Goal: Information Seeking & Learning: Find specific page/section

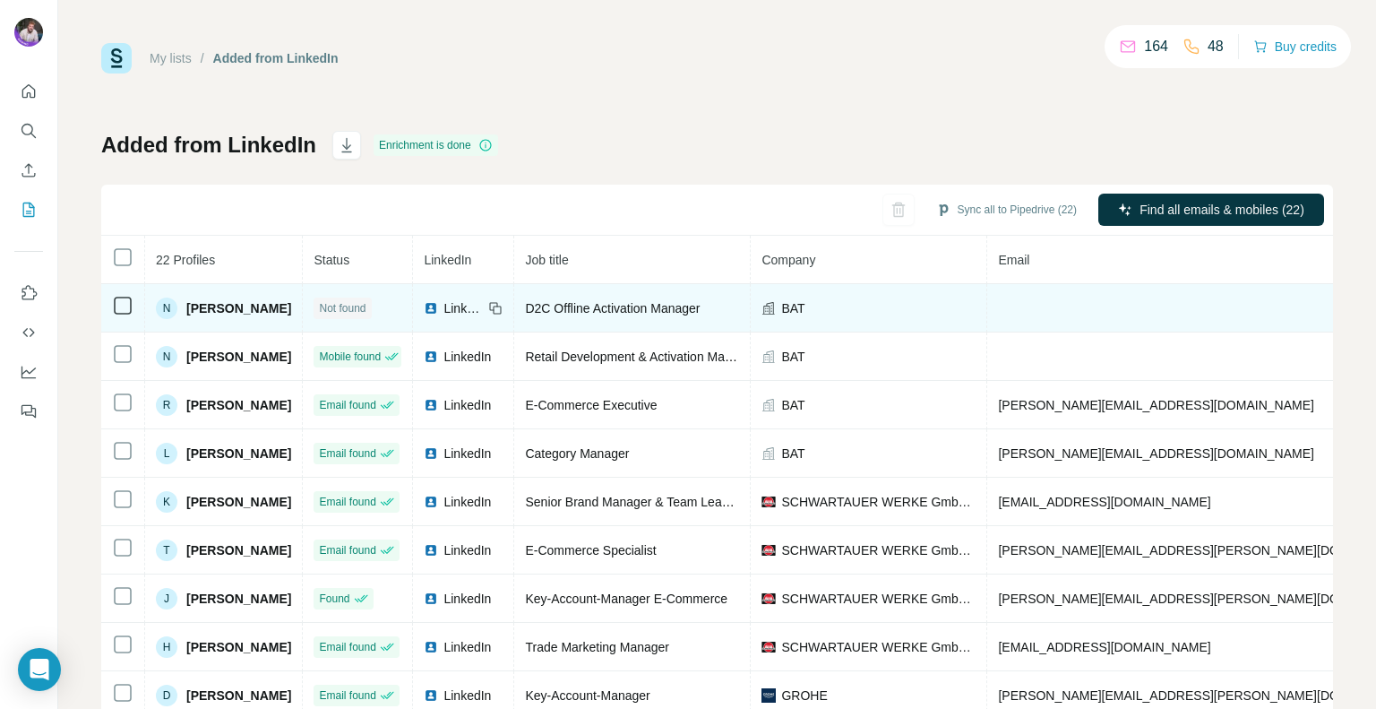
click at [600, 318] on td "D2C Offline Activation Manager" at bounding box center [632, 308] width 237 height 48
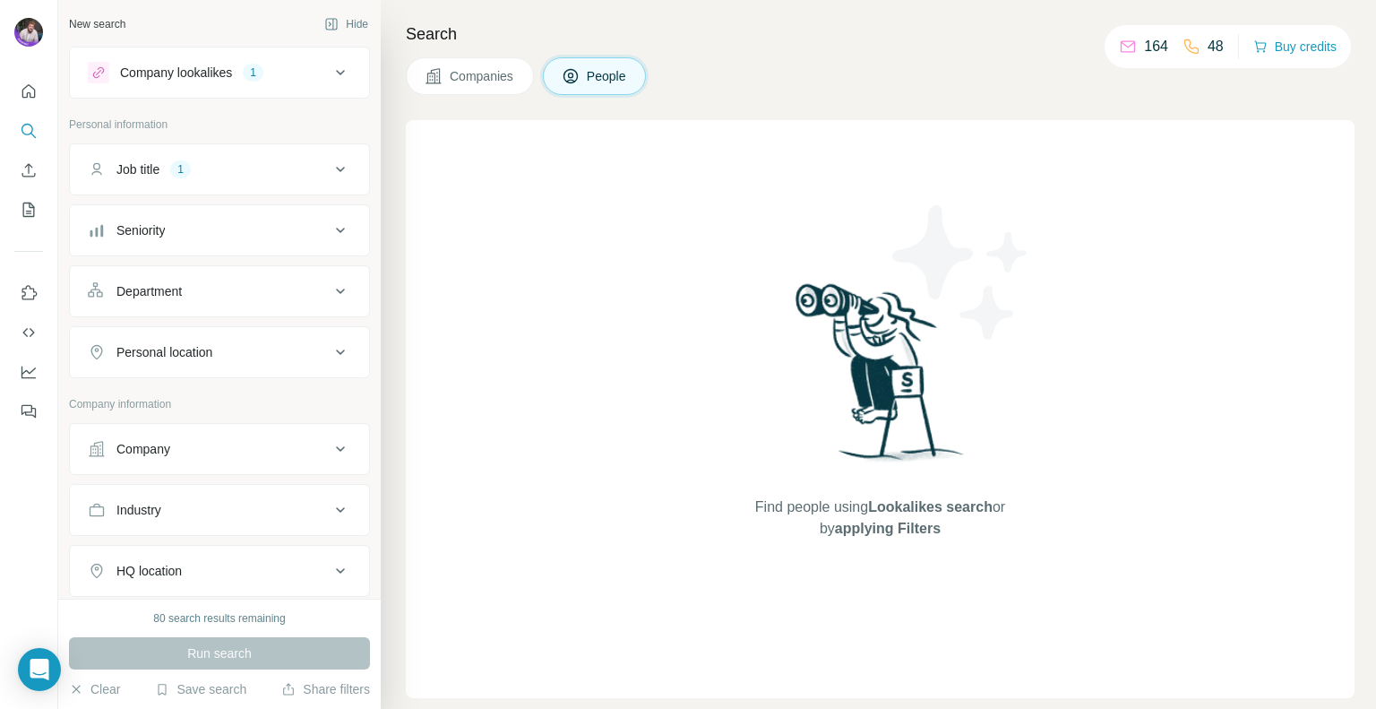
click at [211, 667] on div "Run search" at bounding box center [219, 653] width 301 height 32
click at [212, 653] on div "Run search" at bounding box center [219, 653] width 301 height 32
click at [607, 367] on div "Find people using Lookalikes search or by applying Filters" at bounding box center [880, 409] width 949 height 578
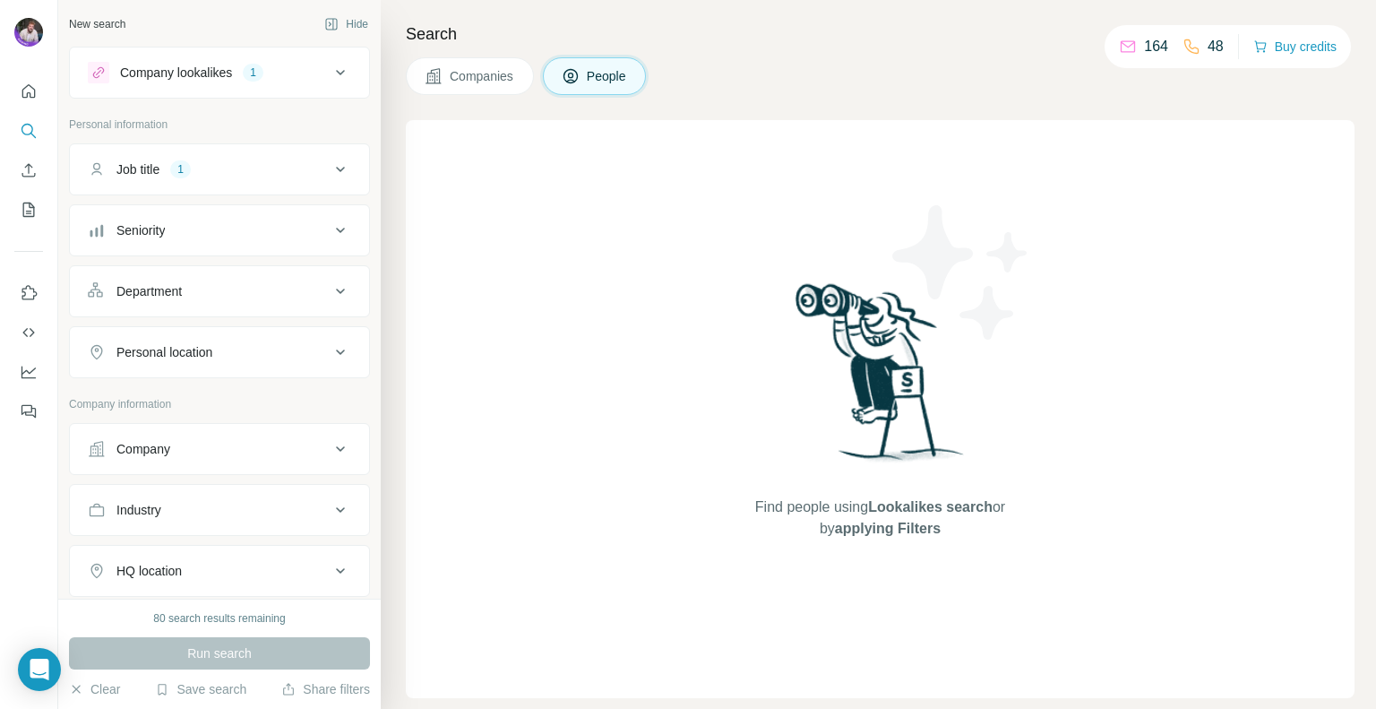
click at [472, 82] on span "Companies" at bounding box center [482, 76] width 65 height 18
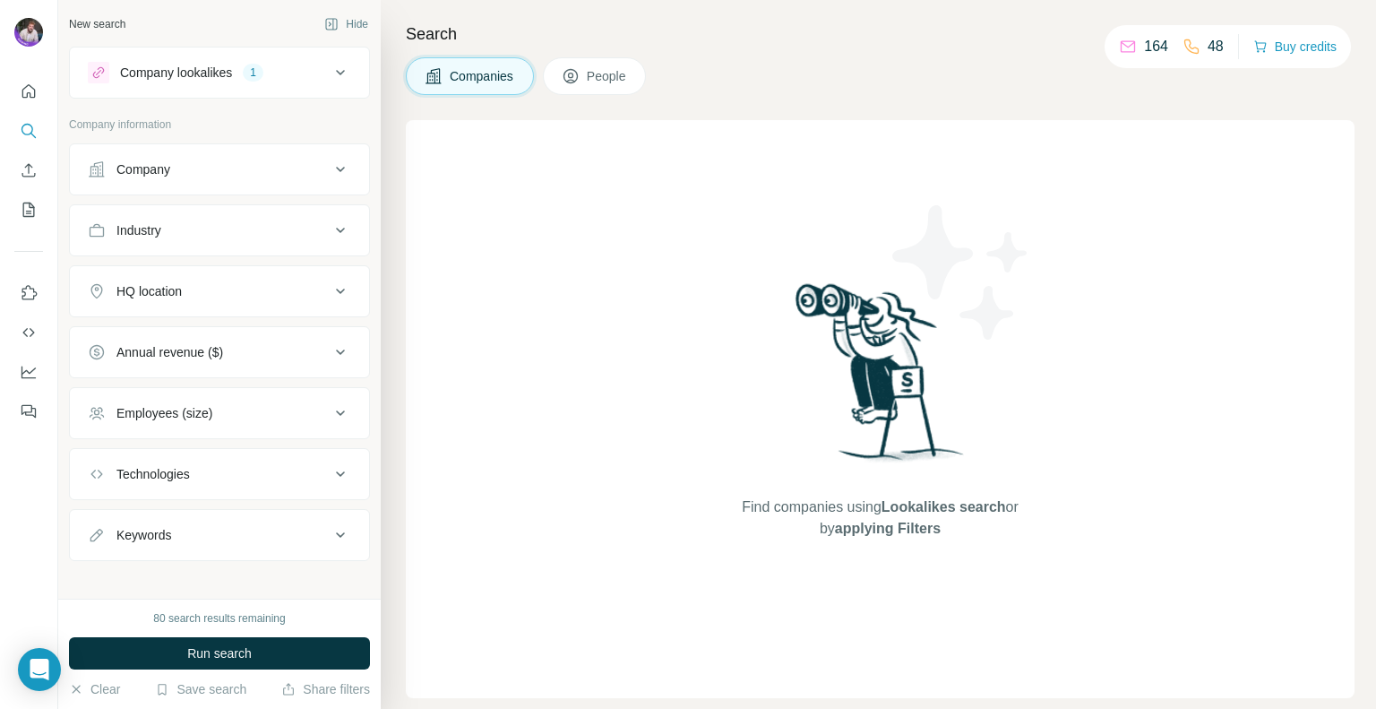
click at [620, 79] on span "People" at bounding box center [607, 76] width 41 height 18
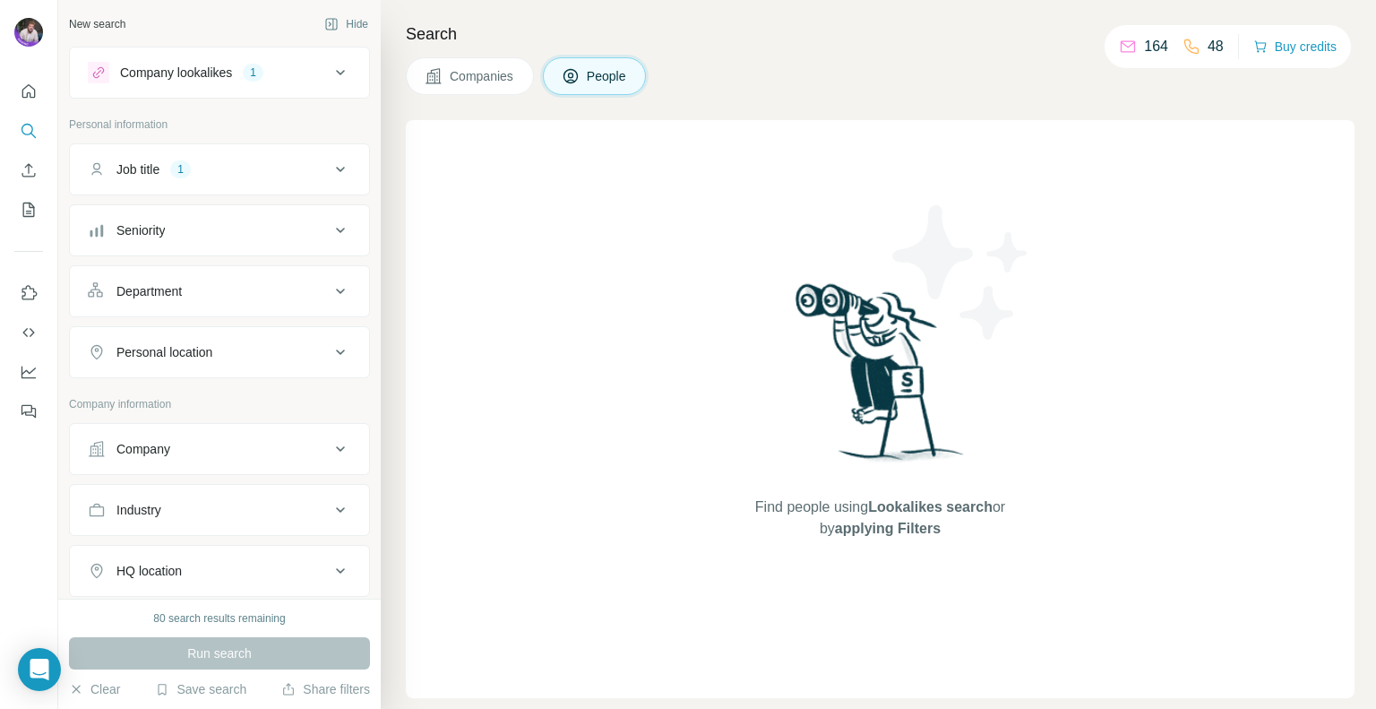
click at [218, 645] on div "Run search" at bounding box center [219, 653] width 301 height 32
click at [211, 694] on button "Save search" at bounding box center [200, 689] width 91 height 18
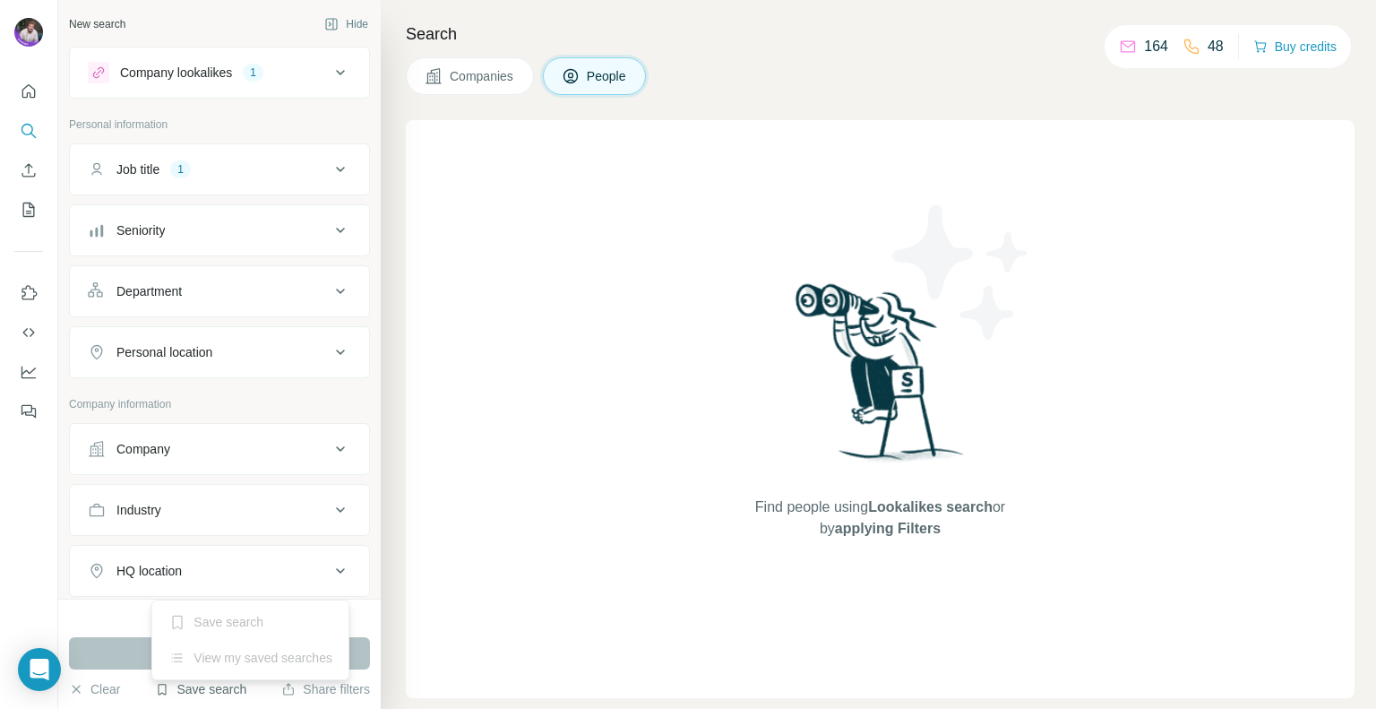
click at [211, 694] on button "Save search" at bounding box center [200, 689] width 91 height 18
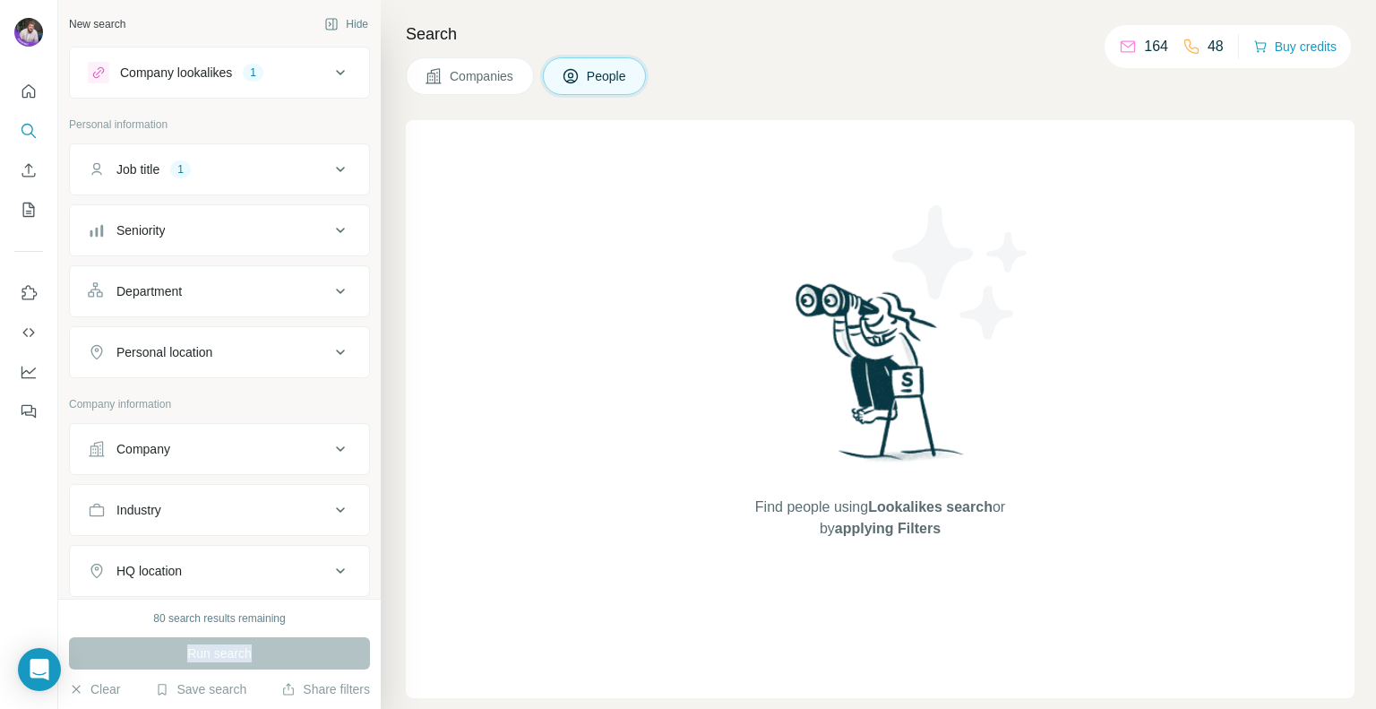
click at [252, 84] on button "Company lookalikes 1" at bounding box center [219, 72] width 299 height 43
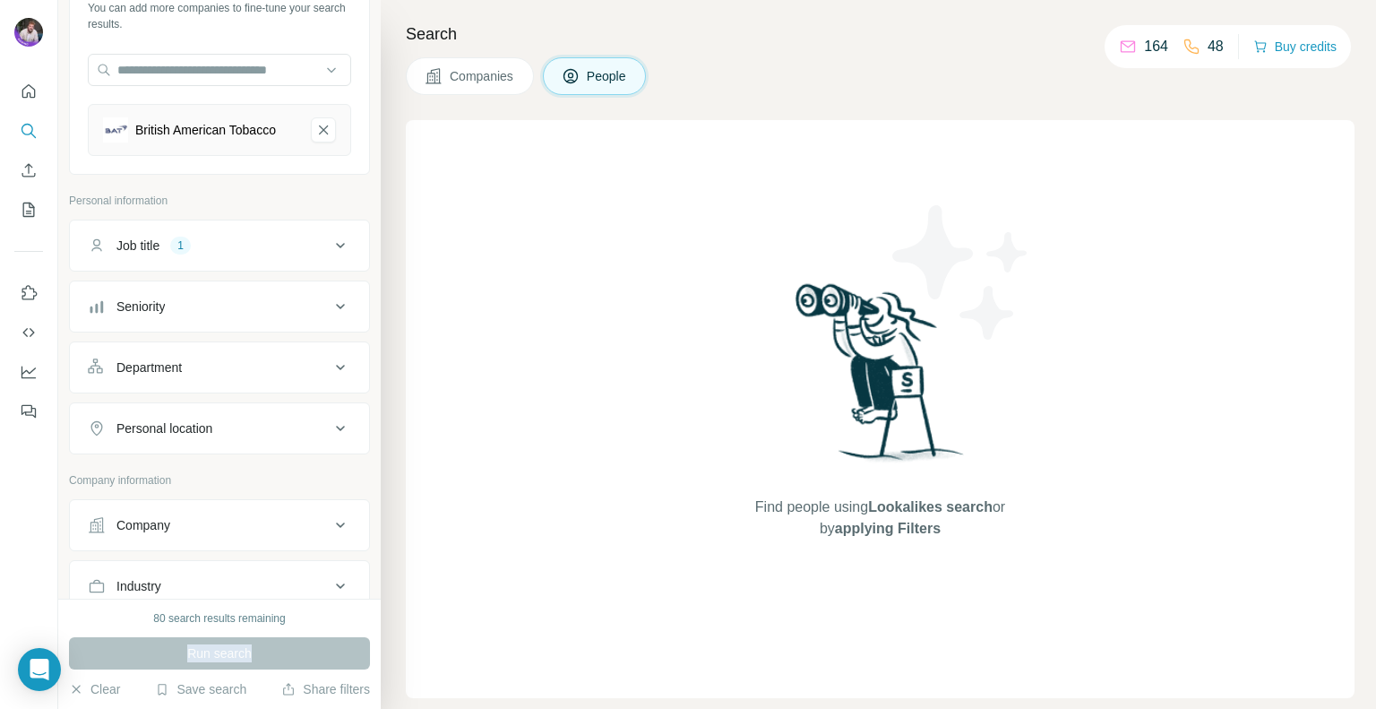
scroll to position [179, 0]
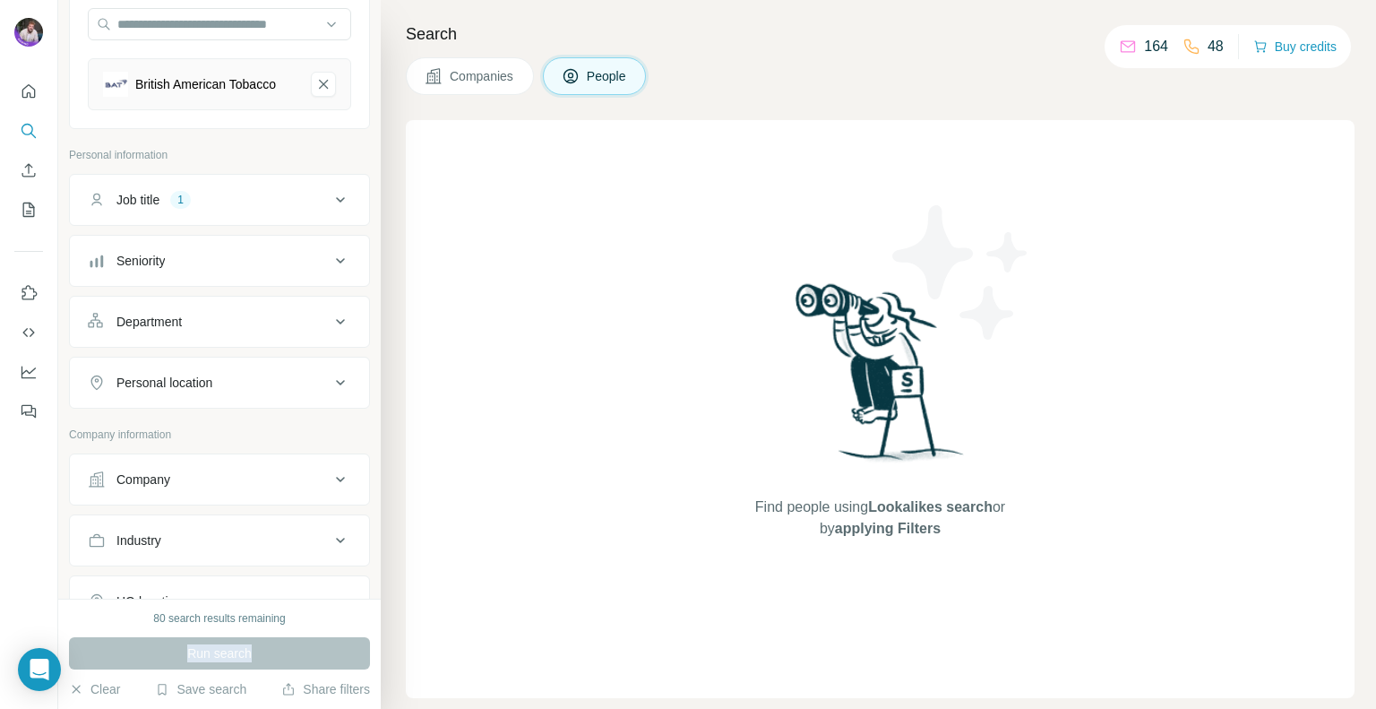
click at [222, 193] on button "Job title 1" at bounding box center [219, 199] width 299 height 43
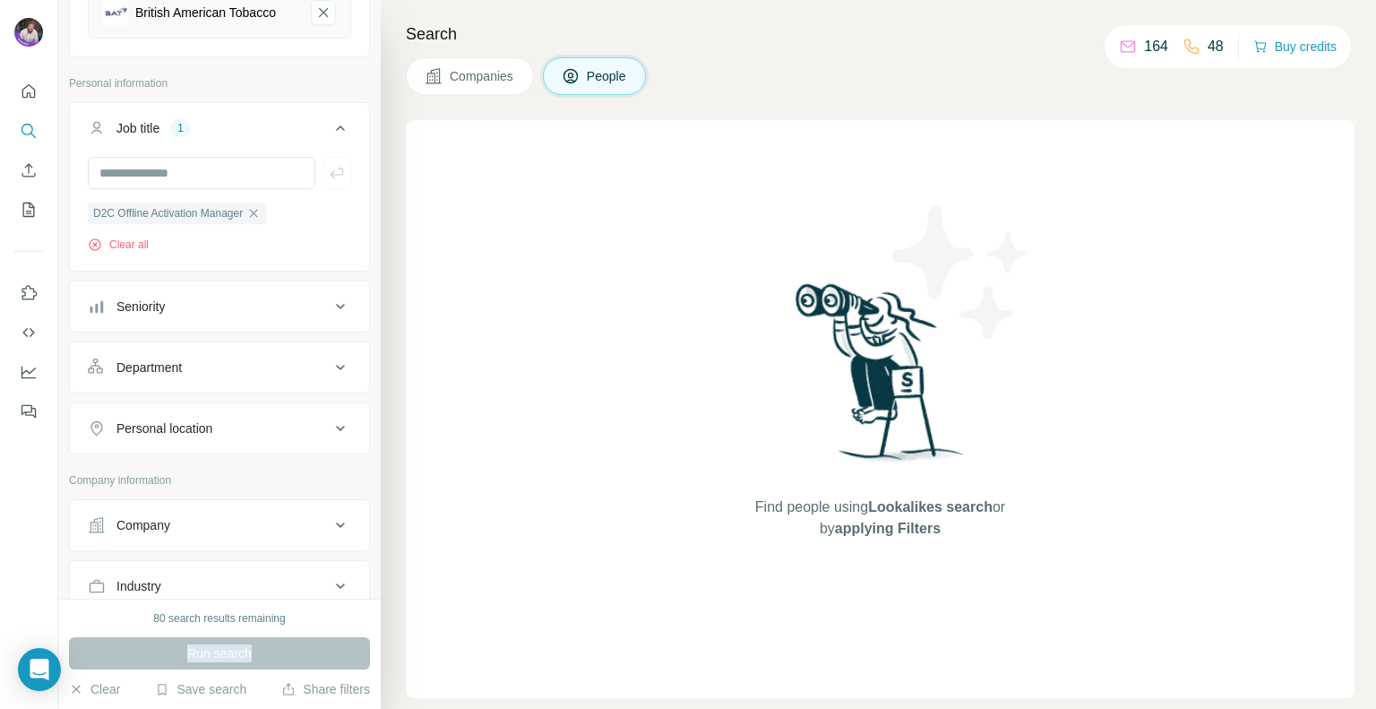
scroll to position [358, 0]
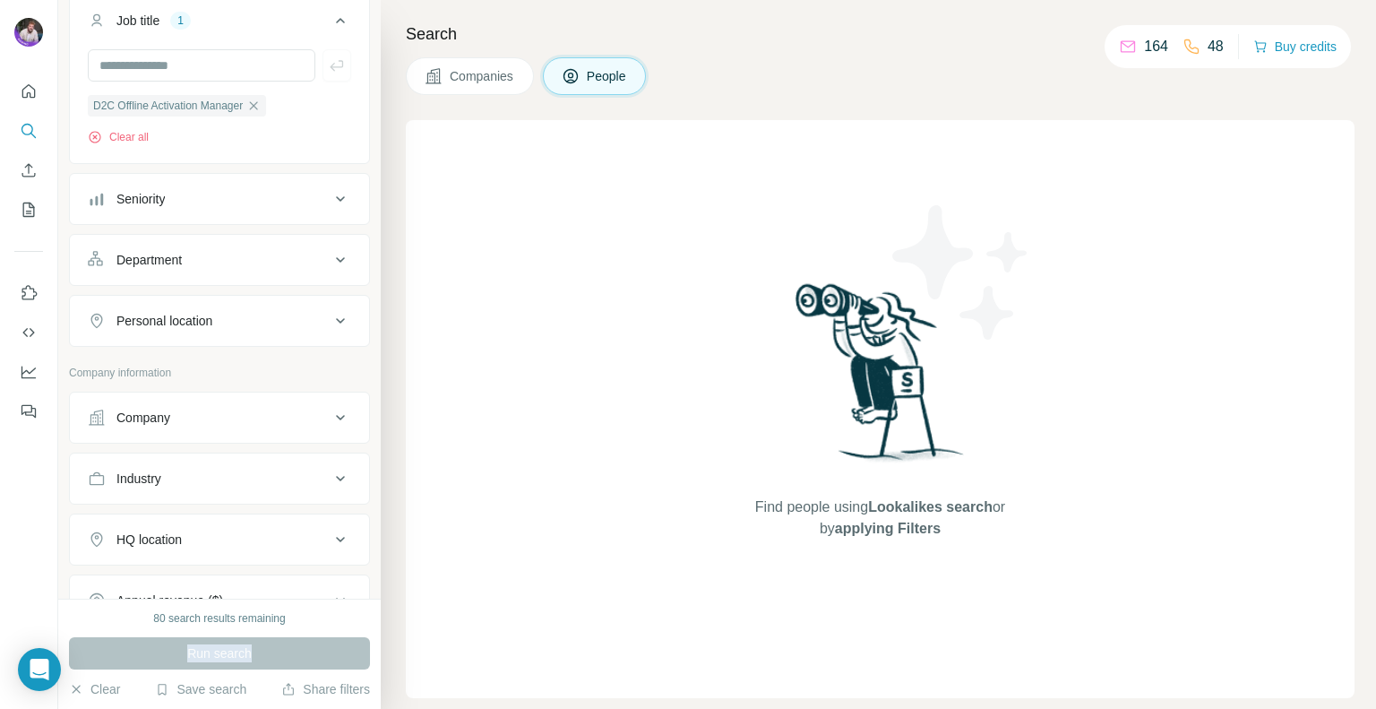
click at [213, 655] on div "Run search" at bounding box center [219, 653] width 301 height 32
click at [211, 655] on div "Run search" at bounding box center [219, 653] width 301 height 32
